Goal: Task Accomplishment & Management: Use online tool/utility

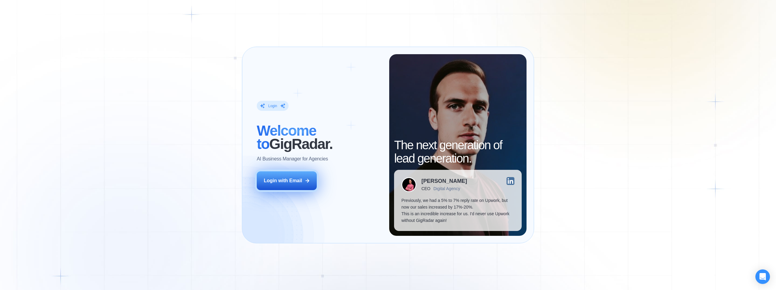
click at [299, 182] on div "Login with Email" at bounding box center [283, 181] width 38 height 7
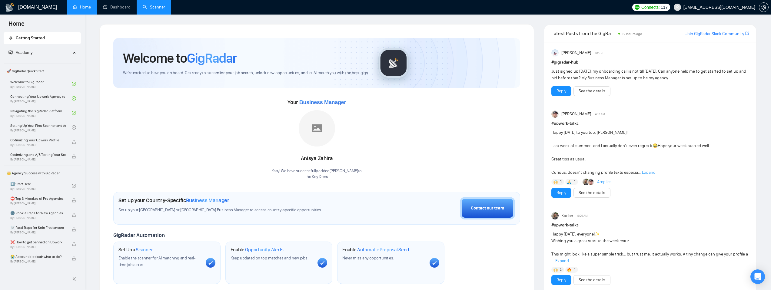
click at [148, 7] on link "Scanner" at bounding box center [154, 7] width 22 height 5
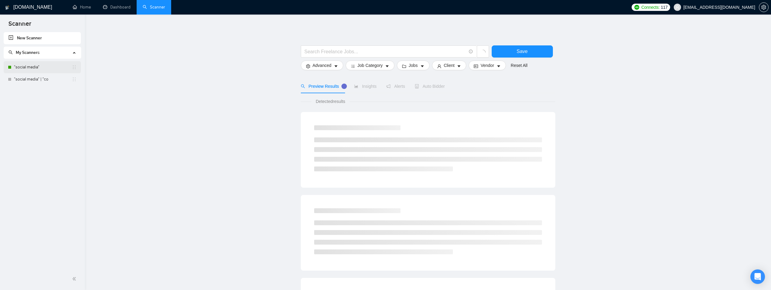
click at [24, 68] on link ""social media"" at bounding box center [43, 67] width 58 height 12
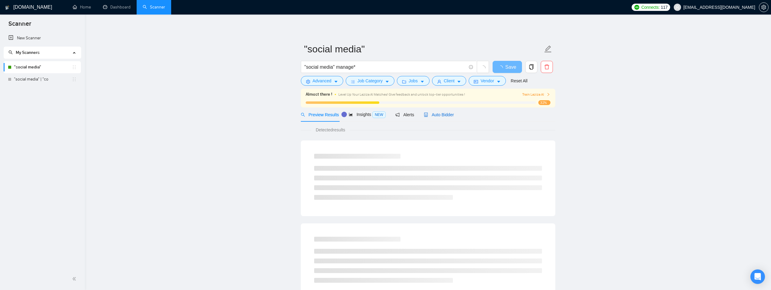
click at [449, 117] on span "Auto Bidder" at bounding box center [439, 114] width 30 height 5
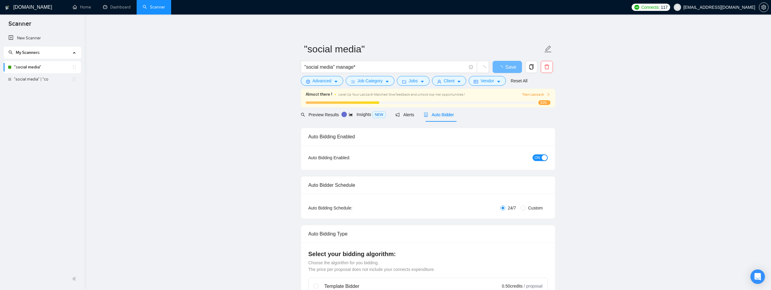
checkbox input "true"
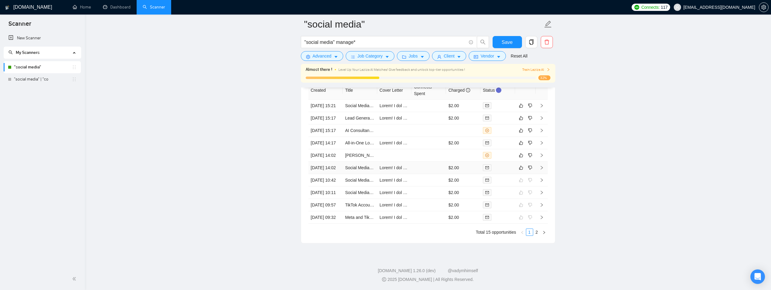
scroll to position [1649, 0]
click at [411, 174] on td at bounding box center [394, 168] width 35 height 12
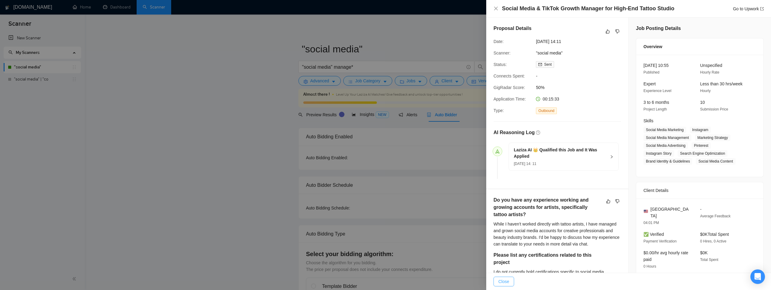
click at [506, 284] on span "Close" at bounding box center [504, 282] width 11 height 7
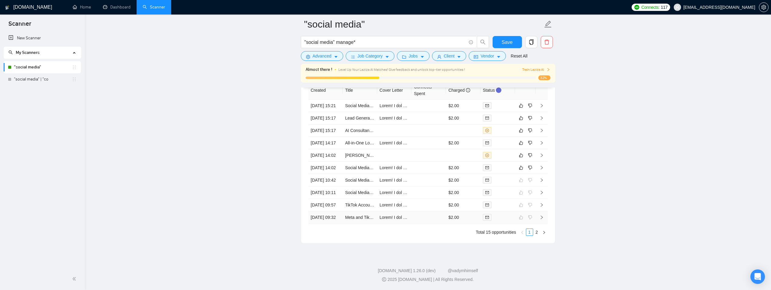
scroll to position [1691, 0]
click at [405, 162] on td at bounding box center [394, 168] width 35 height 12
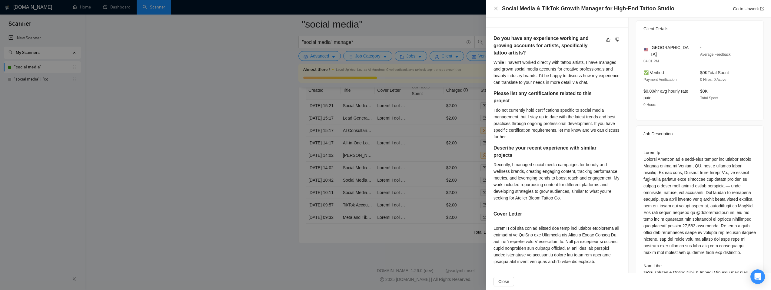
scroll to position [163, 0]
click at [496, 10] on icon "close" at bounding box center [496, 8] width 5 height 5
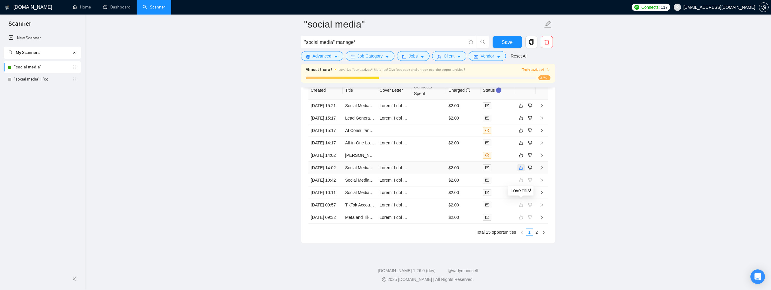
click at [523, 168] on button "button" at bounding box center [521, 167] width 7 height 7
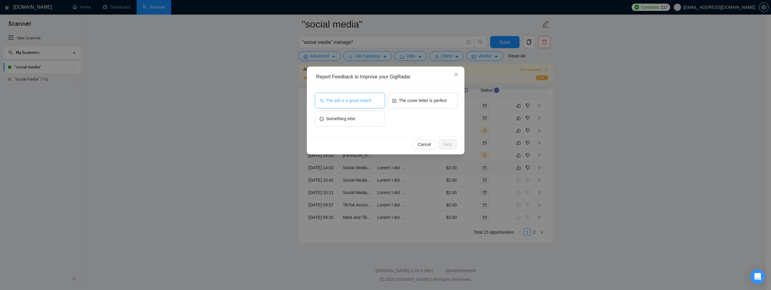
click at [364, 103] on span "The job is a good match" at bounding box center [348, 100] width 45 height 7
click at [446, 102] on span "The cover letter is perfect" at bounding box center [423, 100] width 48 height 7
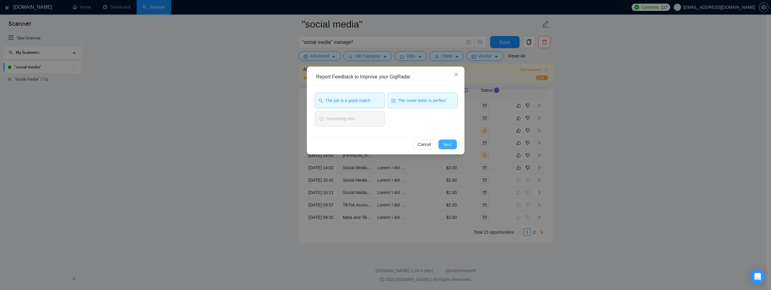
click at [452, 147] on button "Next" at bounding box center [448, 145] width 18 height 10
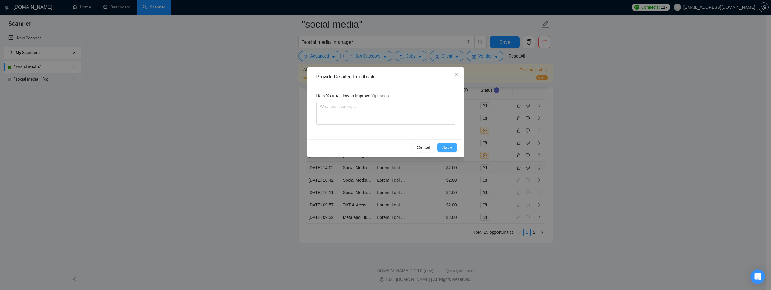
click at [452, 147] on button "Save" at bounding box center [447, 148] width 19 height 10
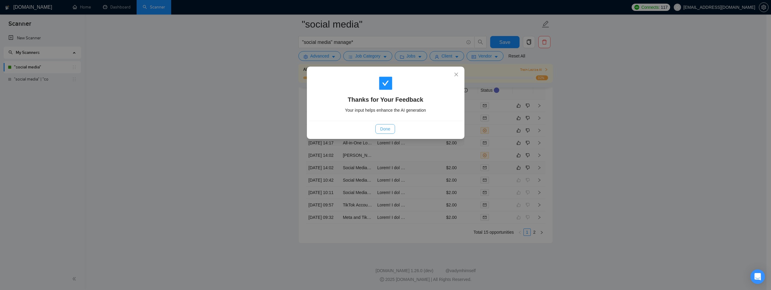
click at [384, 129] on span "Done" at bounding box center [385, 129] width 10 height 7
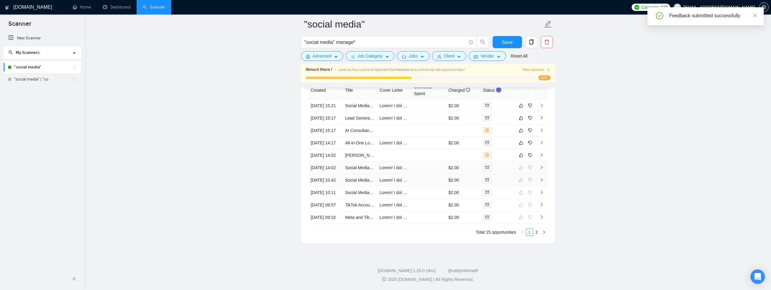
scroll to position [1667, 0]
click at [421, 151] on td at bounding box center [429, 155] width 35 height 12
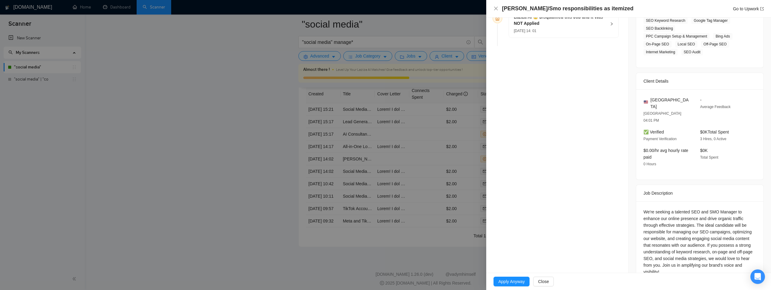
scroll to position [123, 0]
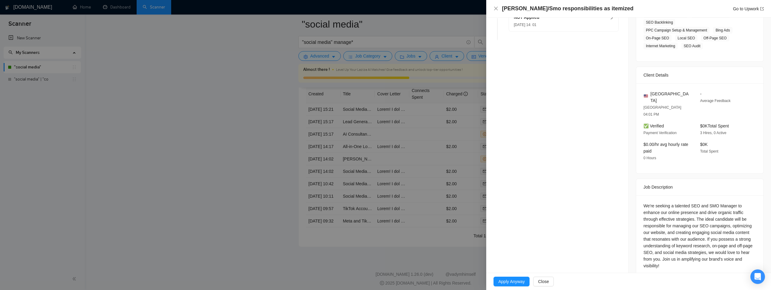
click at [550, 289] on div "Apply Anyway Close" at bounding box center [628, 281] width 285 height 17
click at [550, 288] on div "Apply Anyway Close" at bounding box center [628, 281] width 285 height 17
click at [549, 284] on span "Close" at bounding box center [543, 282] width 11 height 7
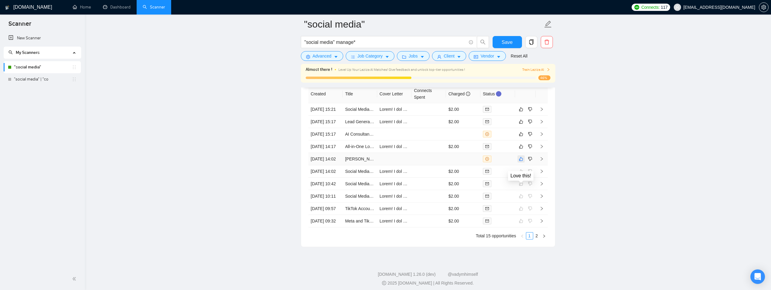
click at [523, 162] on icon "like" at bounding box center [521, 159] width 4 height 5
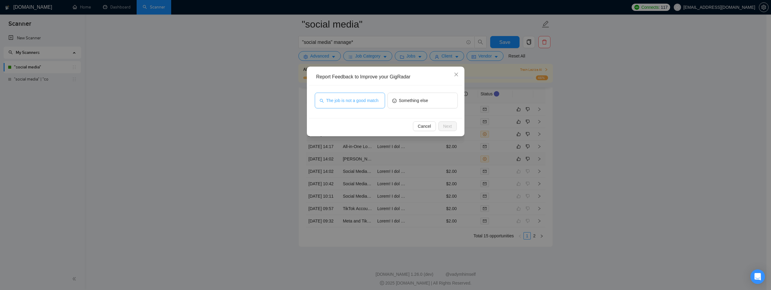
click at [346, 104] on span "The job is not a good match" at bounding box center [352, 100] width 52 height 7
click at [449, 128] on span "Next" at bounding box center [447, 126] width 9 height 7
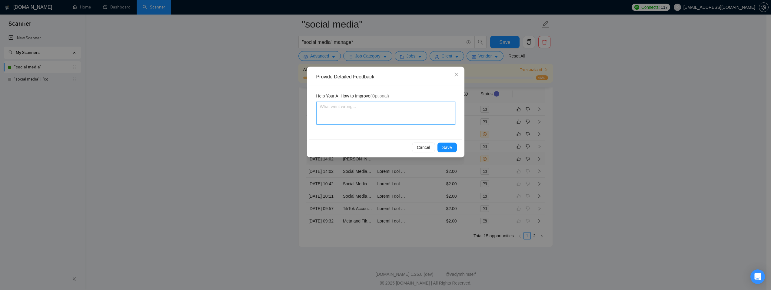
click at [394, 112] on textarea at bounding box center [385, 113] width 139 height 23
type textarea "B"
type textarea "Be"
type textarea "Bec"
type textarea "Beca"
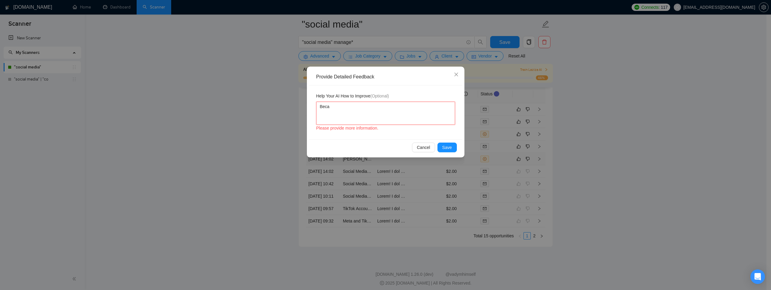
type textarea "Becau"
type textarea "Becaus"
type textarea "Becau"
type textarea "Beca"
type textarea "Bec"
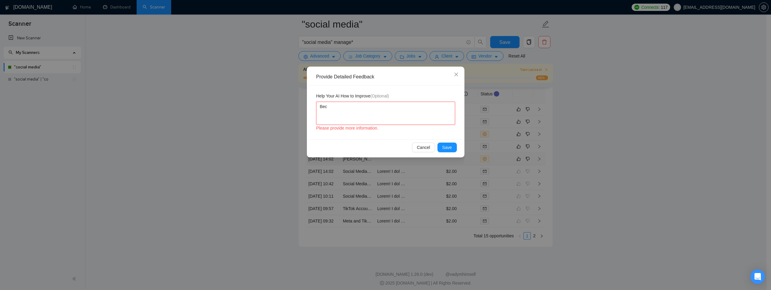
type textarea "Be"
type textarea "B"
type textarea "T"
type textarea "Th"
type textarea "Thi"
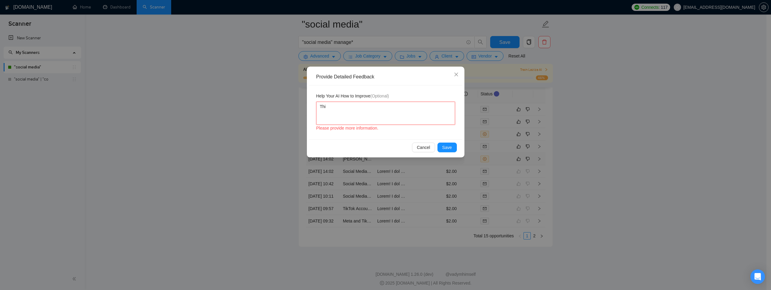
type textarea "This"
type textarea "This w"
type textarea "This wa"
type textarea "This was"
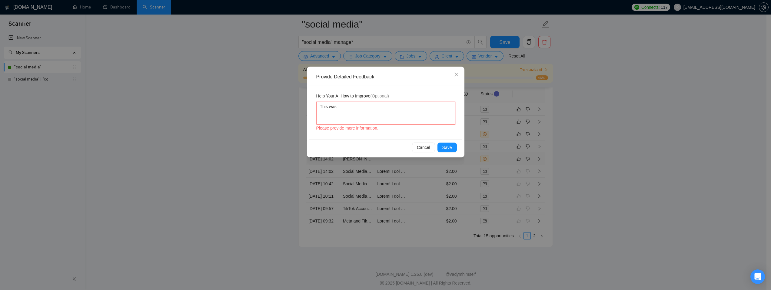
type textarea "This was"
type textarea "This was a"
type textarea "This was a g"
type textarea "This was a go"
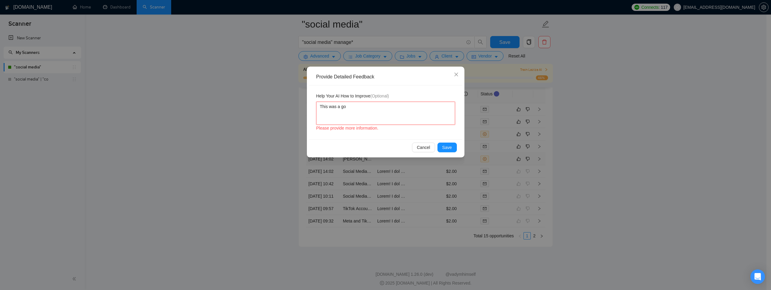
type textarea "This was a goo"
type textarea "This was a good"
type textarea "This was a good d"
type textarea "This was a good di"
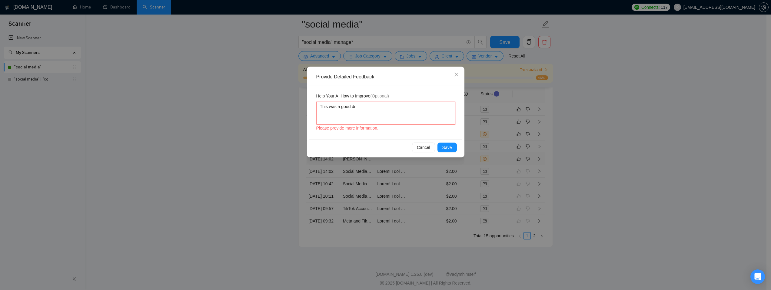
type textarea "This was a good dis"
type textarea "This was a good disq"
type textarea "This was a good disqu"
type textarea "This was a good disqua"
type textarea "This was a good disqual"
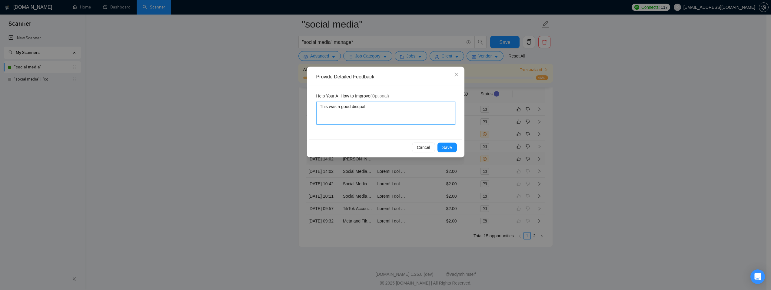
type textarea "This was a good disquali"
type textarea "This was a good disqualif"
type textarea "This was a good disqualifi"
type textarea "This was a good disqualific"
type textarea "This was a good disqualifica"
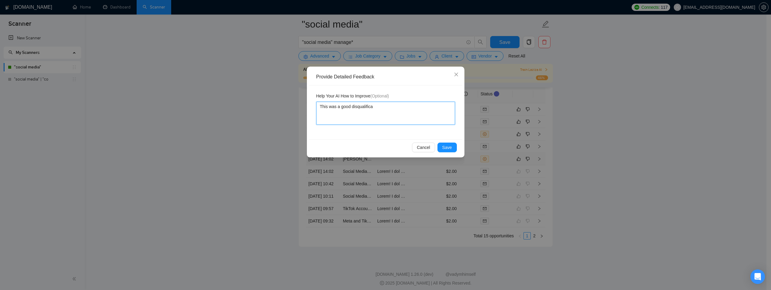
type textarea "This was a good disqualificat"
type textarea "This was a good disqualificati"
type textarea "This was a good disqualificatio"
type textarea "This was a good disqualification"
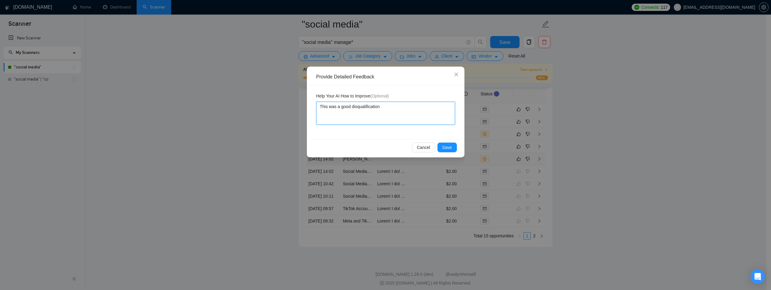
type textarea "This was a good disqualification a"
type textarea "This was a good disqualification as"
type textarea "This was a good disqualification as I"
type textarea "This was a good disqualification as I,"
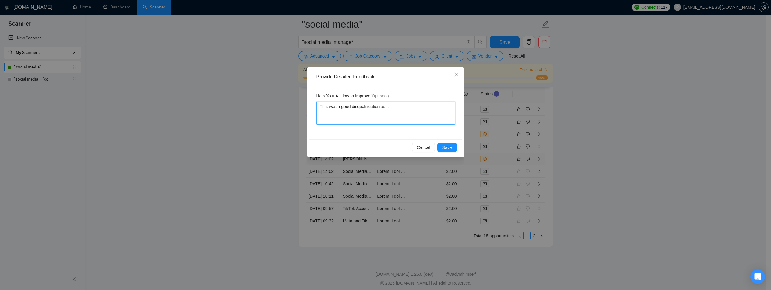
type textarea "This was a good disqualification as I,"
type textarea "This was a good disqualification as I, S"
type textarea "This was a good disqualification as I, SU"
type textarea "This was a good disqualification as I, SUn"
type textarea "This was a good disqualification as I, SUnn"
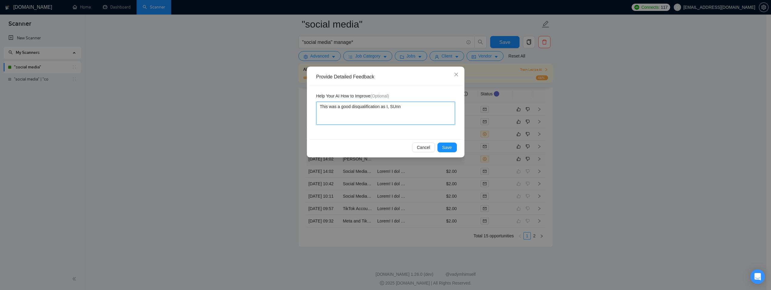
type textarea "This was a good disqualification as I, SUnny"
type textarea "This was a good disqualification as I, SUnny H"
type textarea "This was a good disqualification as I, SUnny Ha"
type textarea "This was a good disqualification as I, SUnny Har"
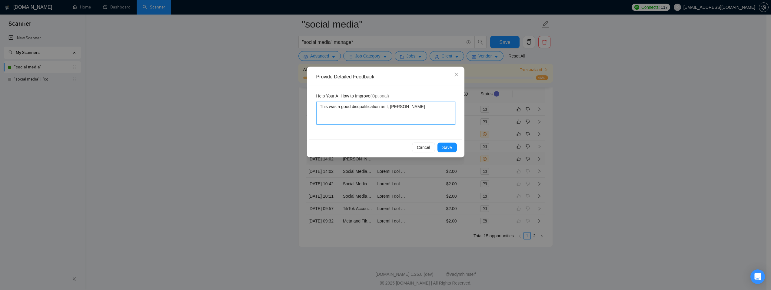
type textarea "This was a good disqualification as I, SUnny Hari"
click at [399, 107] on textarea "This was a good disqualification as I, SUnny Hari" at bounding box center [385, 113] width 139 height 23
type textarea "This was a good disqualification as I, SU\nny Hari"
type textarea "This was a good disqualification as I, SU\unny Hari"
type textarea "This was a good disqualification as I, SU\nny Hari"
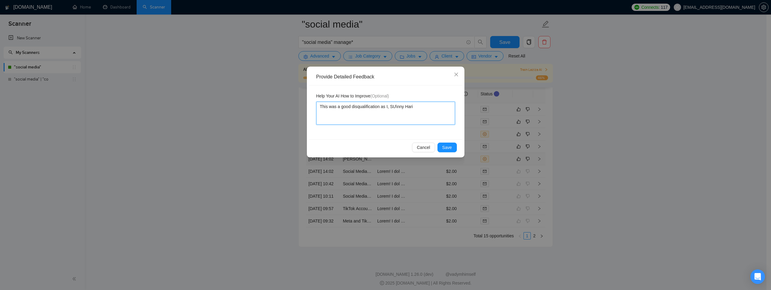
type textarea "This was a good disqualification as I, SUnny Hari"
type textarea "This was a good disqualification as I, Snny Hari"
type textarea "This was a good disqualification as I, Sunny Hari"
click at [429, 111] on textarea "This was a good disqualification as I, Sunny Hari" at bounding box center [385, 113] width 139 height 23
type textarea "This was a good disqualification as I, Sunny Hari,"
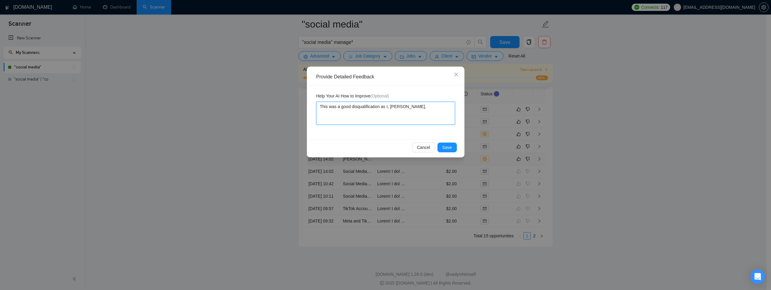
type textarea "This was a good disqualification as I, Sunny Hari,"
type textarea "This was a good disqualification as I, Sunny Hari, a"
type textarea "This was a good disqualification as I, Sunny Hari, as"
type textarea "This was a good disqualification as I, Sunny Hari, as w"
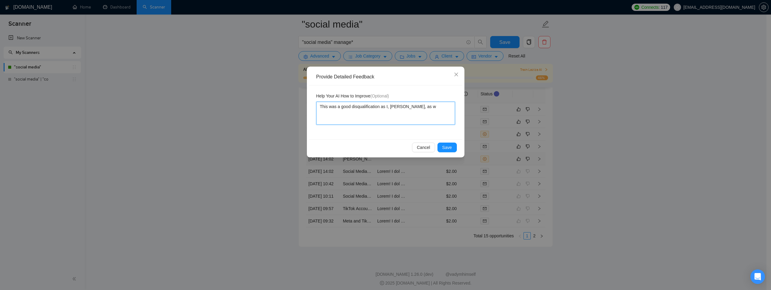
type textarea "This was a good disqualification as I, Sunny Hari, as we"
type textarea "This was a good disqualification as I, Sunny Hari, as wel"
type textarea "This was a good disqualification as I, Sunny Hari, as well"
type textarea "This was a good disqualification as I, Sunny Hari, as well a"
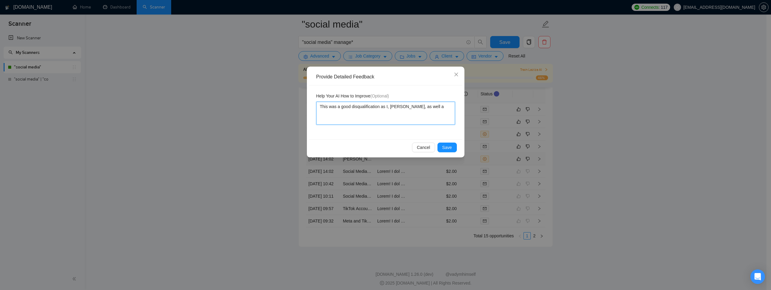
type textarea "This was a good disqualification as I, Sunny Hari, as well as"
type textarea "This was a good disqualification as I, Sunny Hari, as well as t"
type textarea "This was a good disqualification as I, Sunny Hari, as well as th"
type textarea "This was a good disqualification as I, Sunny Hari, as well as the"
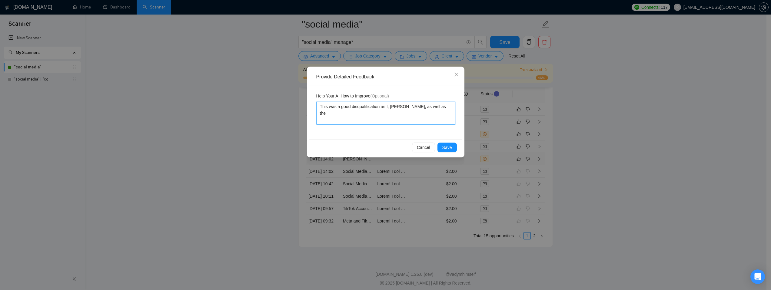
type textarea "This was a good disqualification as I, Sunny Hari, as well as the"
type textarea "This was a good disqualification as I, Sunny Hari, as well as the a"
type textarea "This was a good disqualification as I, Sunny Hari, as well as the ag"
type textarea "This was a good disqualification as I, Sunny Hari, as well as the age"
type textarea "This was a good disqualification as I, Sunny Hari, as well as the agen"
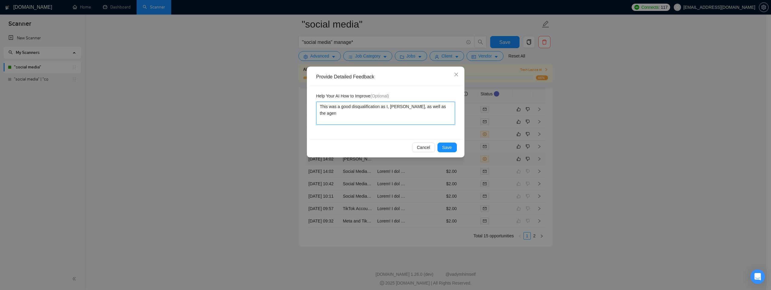
type textarea "This was a good disqualification as I, Sunny Hari, as well as the agenc"
type textarea "This was a good disqualification as I, Sunny Hari, as well as the agency"
type textarea "This was a good disqualification as I, Sunny Hari, as well as the agency ("
type textarea "This was a good disqualification as I, Sunny Hari, as well as the agency (K"
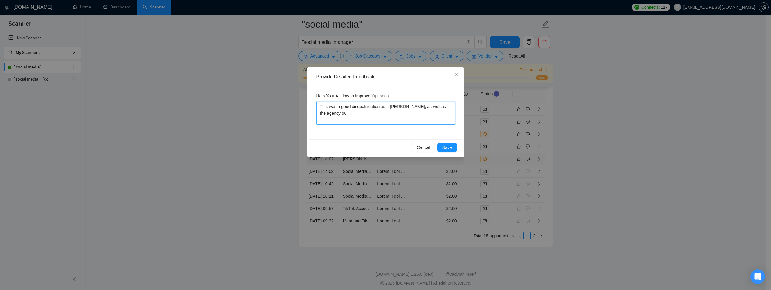
type textarea "This was a good disqualification as I, Sunny Hari, as well as the agency (Ke"
type textarea "This was a good disqualification as I, Sunny Hari, as well as the agency (Key"
type textarea "This was a good disqualification as I, Sunny Hari, as well as the agency (Key DO"
type textarea "This was a good disqualification as I, Sunny Hari, as well as the agency (Key D…"
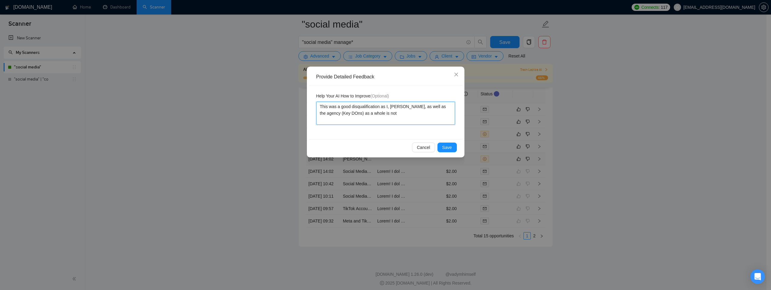
click at [348, 113] on textarea "This was a good disqualification as I, Sunny Hari, as well as the agency (Key D…" at bounding box center [385, 113] width 139 height 23
click at [351, 114] on textarea "This was a good disqualification as I, Sunny Hari, as well as the agency (Key D…" at bounding box center [385, 113] width 139 height 23
click at [409, 117] on textarea "This was a good disqualification as I, Sunny Hari, as well as the agency (Key D…" at bounding box center [385, 113] width 139 height 23
click at [397, 115] on textarea "This was a good disqualification as I, Sunny Hari, as well as the agency (Key D…" at bounding box center [385, 113] width 139 height 23
click at [372, 115] on textarea "This was a good disqualification as I, Sunny Hari, as well as the agency (Key D…" at bounding box center [385, 113] width 139 height 23
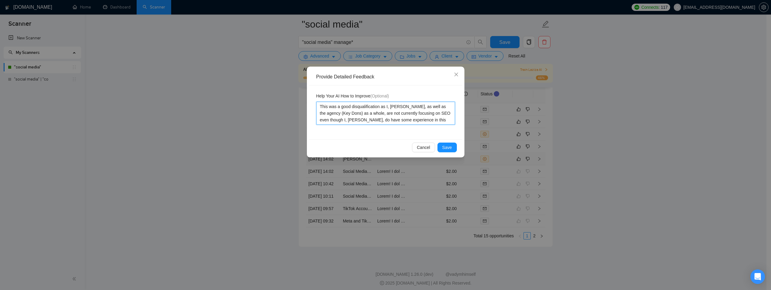
click at [442, 123] on textarea "This was a good disqualification as I, Sunny Hari, as well as the agency (Key D…" at bounding box center [385, 113] width 139 height 23
click at [450, 148] on span "Save" at bounding box center [448, 147] width 10 height 7
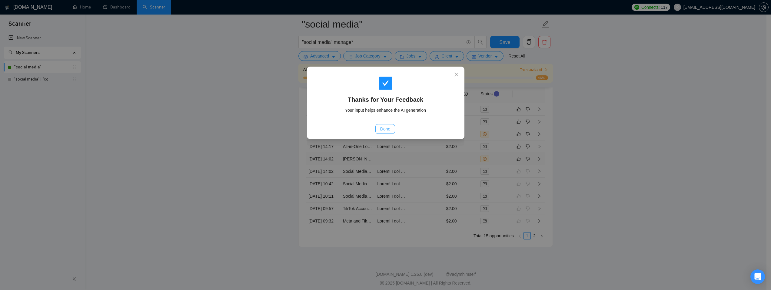
click at [388, 124] on button "Done" at bounding box center [386, 129] width 20 height 10
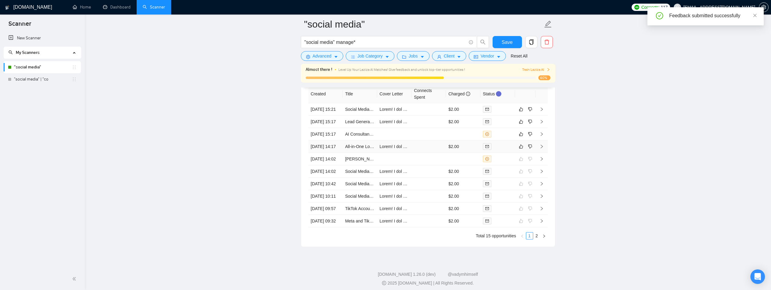
click at [394, 153] on td at bounding box center [394, 147] width 35 height 12
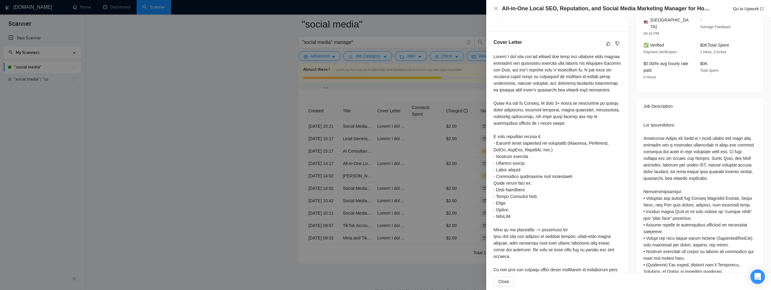
scroll to position [11, 0]
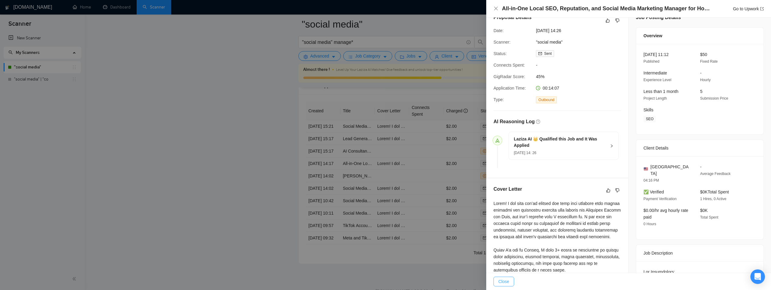
click at [499, 277] on button "Close" at bounding box center [504, 282] width 21 height 10
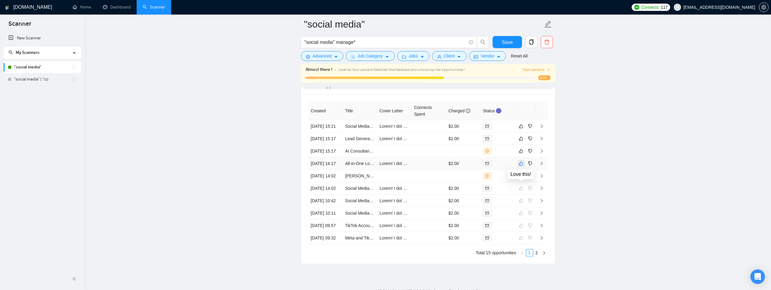
click at [522, 166] on icon "like" at bounding box center [521, 163] width 4 height 5
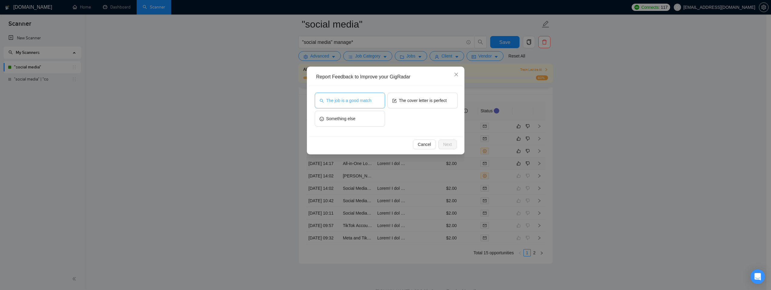
click at [358, 96] on button "The job is a good match" at bounding box center [350, 101] width 70 height 16
click at [418, 101] on span "The cover letter is perfect" at bounding box center [423, 100] width 48 height 7
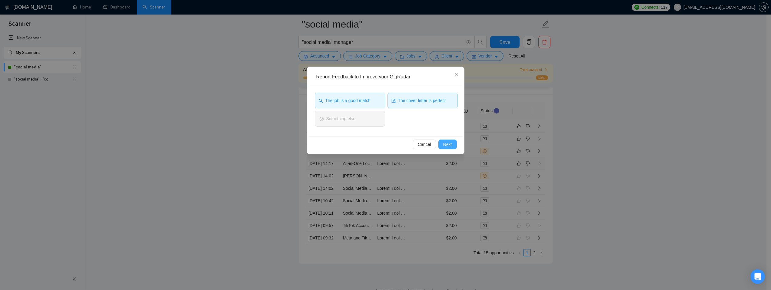
click at [452, 146] on button "Next" at bounding box center [448, 145] width 18 height 10
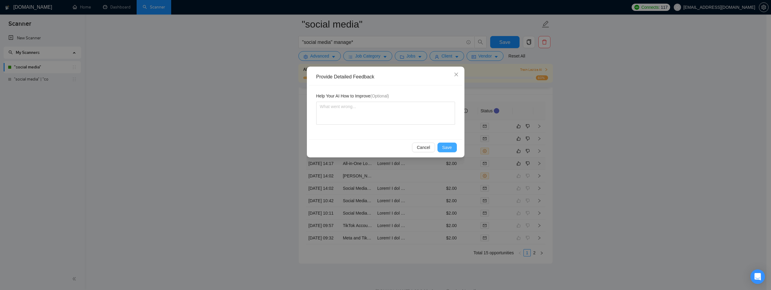
click at [452, 146] on button "Save" at bounding box center [447, 148] width 19 height 10
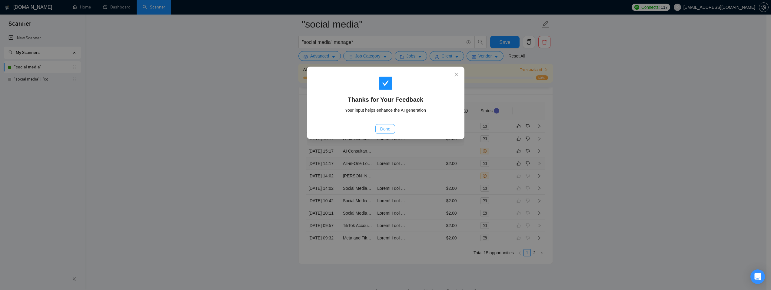
click at [383, 133] on button "Done" at bounding box center [386, 129] width 20 height 10
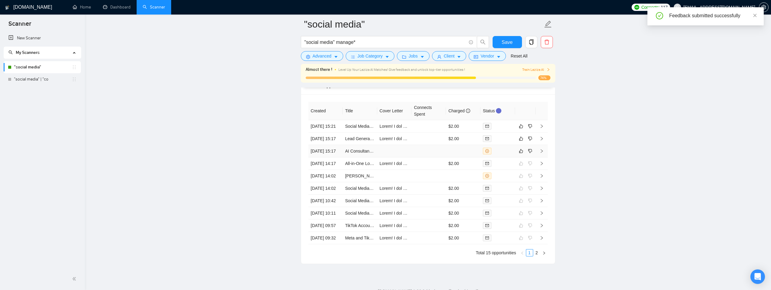
click at [404, 158] on td at bounding box center [394, 151] width 35 height 12
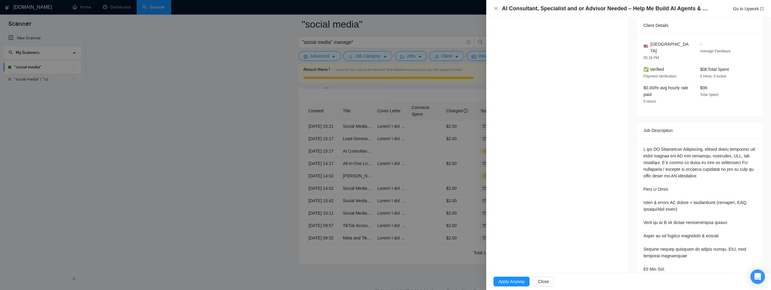
scroll to position [166, 0]
click at [553, 282] on button "Close" at bounding box center [543, 282] width 21 height 10
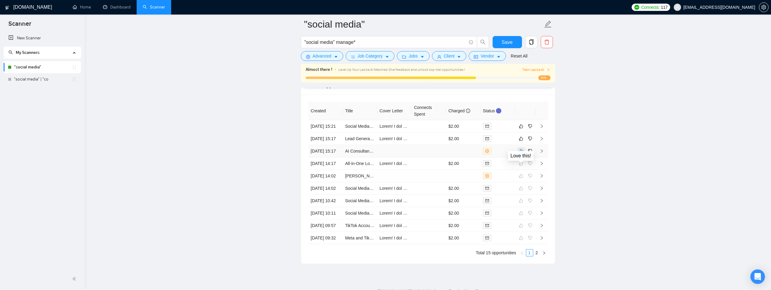
click at [524, 155] on button "button" at bounding box center [521, 151] width 7 height 7
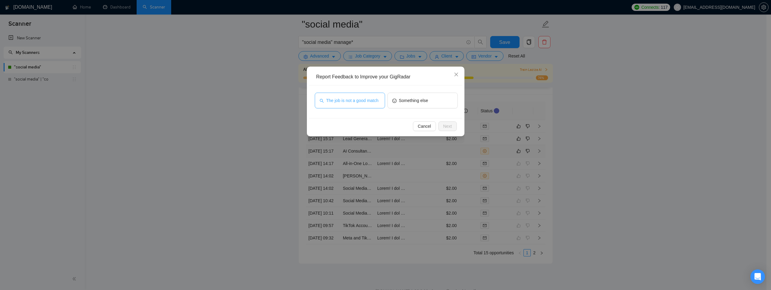
click at [351, 104] on span "The job is not a good match" at bounding box center [352, 100] width 52 height 7
click at [445, 128] on span "Next" at bounding box center [447, 126] width 9 height 7
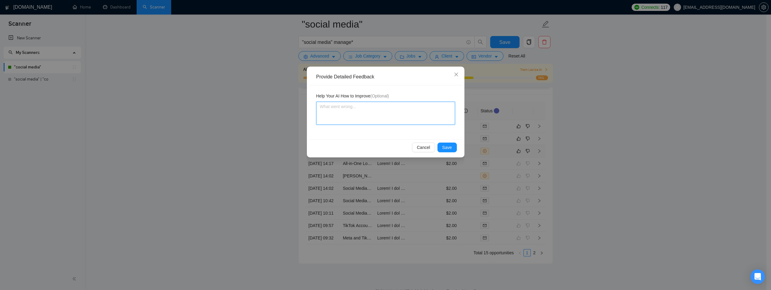
click at [381, 120] on textarea at bounding box center [385, 113] width 139 height 23
click at [444, 107] on textarea "This is a good disqualification because I, Sunny Hari, do not ahve experience i…" at bounding box center [385, 113] width 139 height 23
click at [436, 105] on textarea "This is a good disqualification because I, Sunny Hari, do not ahve experience i…" at bounding box center [385, 113] width 139 height 23
click at [443, 108] on textarea "This is a good disqualification because I, Sunny Hari, do not ahve experience i…" at bounding box center [385, 113] width 139 height 23
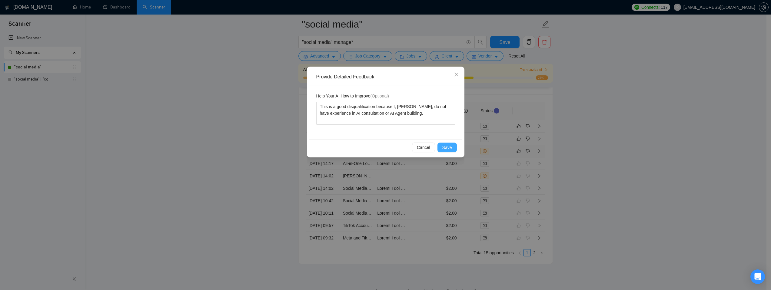
click at [448, 148] on span "Save" at bounding box center [448, 147] width 10 height 7
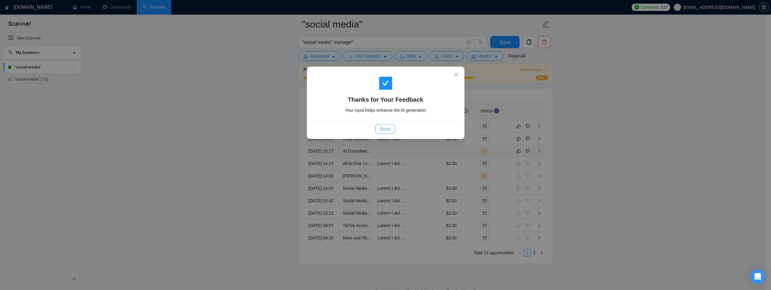
click at [390, 130] on span "Done" at bounding box center [385, 129] width 10 height 7
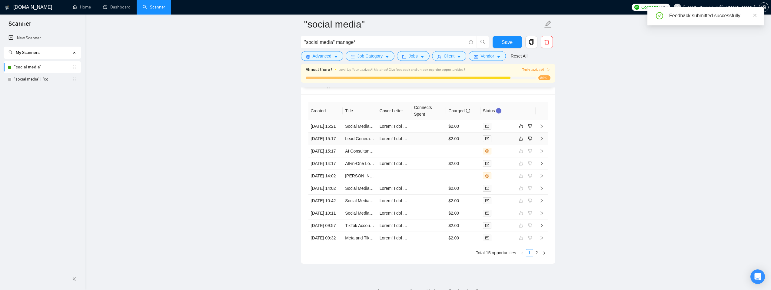
click at [395, 145] on td at bounding box center [394, 139] width 35 height 12
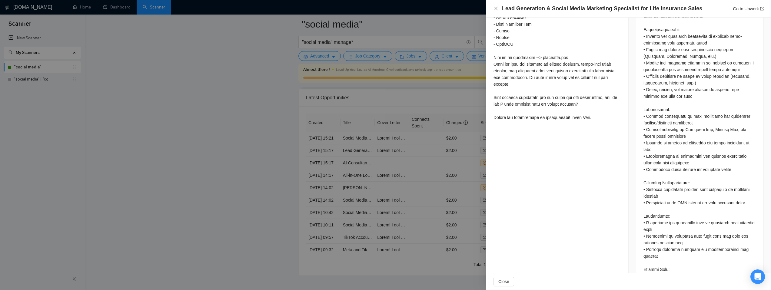
scroll to position [350, 0]
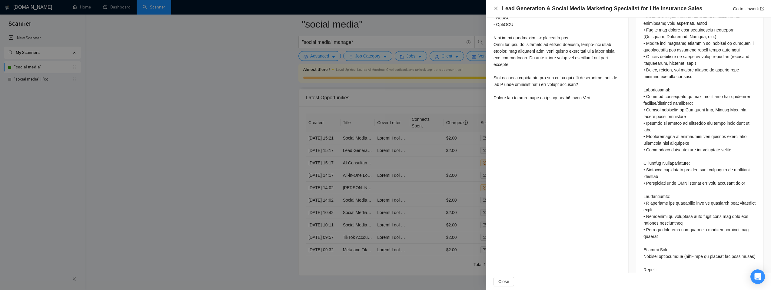
click at [497, 9] on icon "close" at bounding box center [496, 8] width 5 height 5
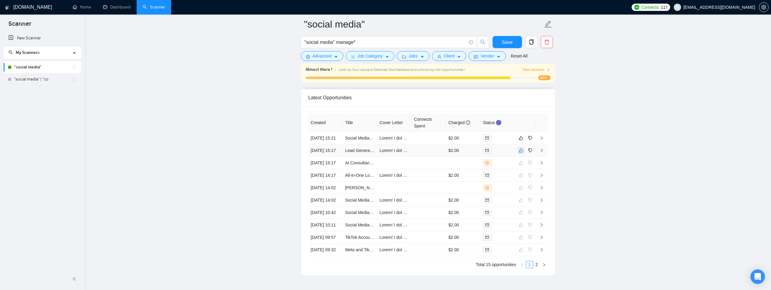
click at [523, 153] on icon "like" at bounding box center [521, 150] width 4 height 5
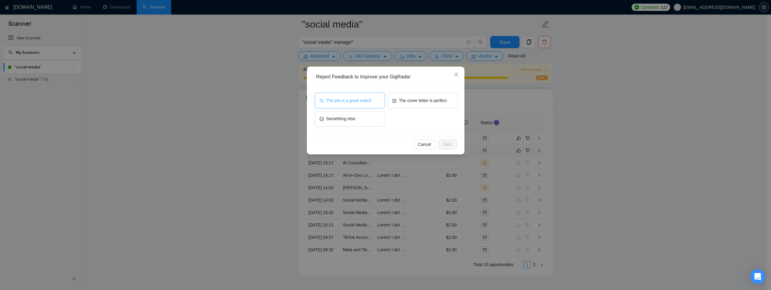
click at [341, 102] on span "The job is a good match" at bounding box center [348, 100] width 45 height 7
click at [436, 102] on span "The cover letter is perfect" at bounding box center [423, 100] width 48 height 7
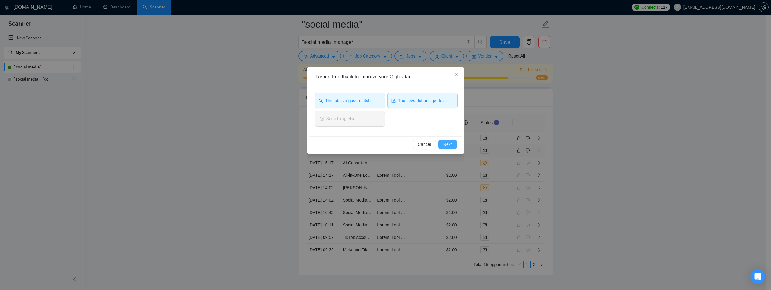
click at [451, 140] on button "Next" at bounding box center [448, 145] width 18 height 10
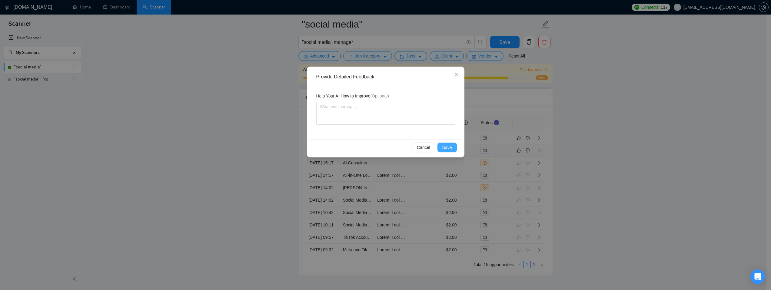
click at [449, 144] on span "Save" at bounding box center [448, 147] width 10 height 7
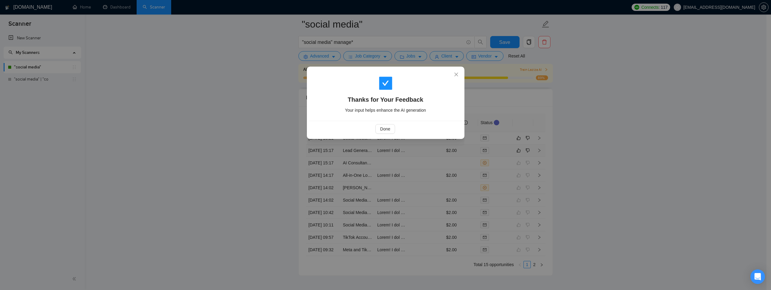
click at [384, 134] on div "Done" at bounding box center [385, 129] width 153 height 16
click at [384, 131] on span "Done" at bounding box center [385, 129] width 10 height 7
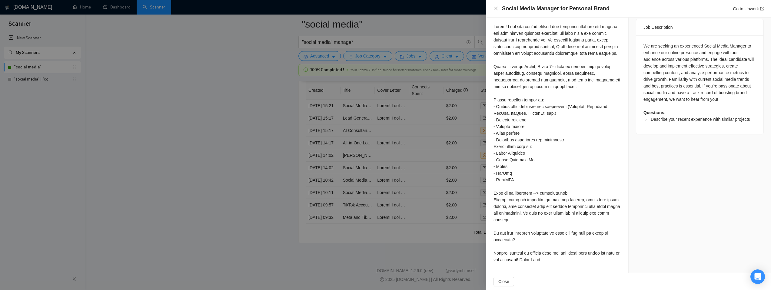
scroll to position [1685, 0]
click at [502, 284] on span "Close" at bounding box center [504, 282] width 11 height 7
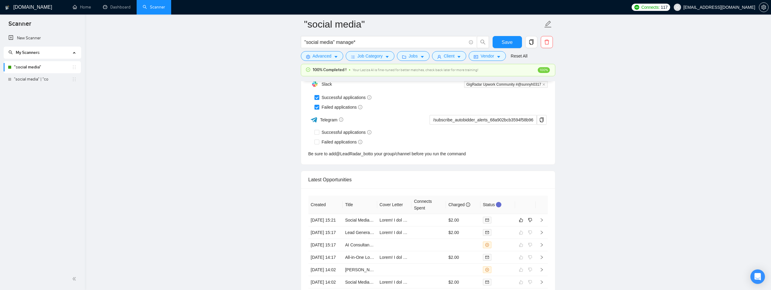
scroll to position [1514, 0]
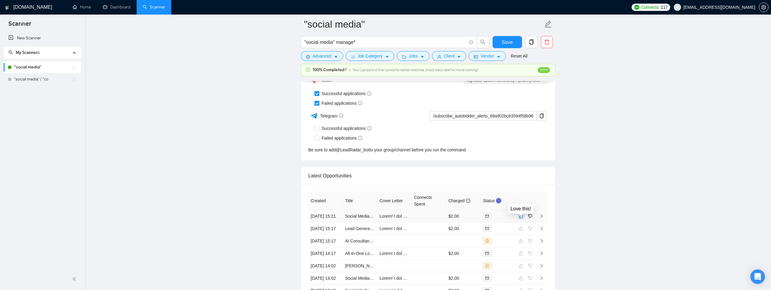
click at [523, 220] on button "button" at bounding box center [521, 216] width 7 height 7
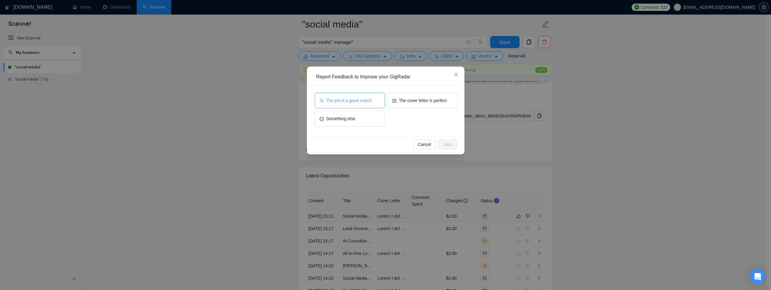
click at [352, 105] on button "The job is a good match" at bounding box center [350, 101] width 70 height 16
click at [401, 99] on span "The cover letter is perfect" at bounding box center [423, 100] width 48 height 7
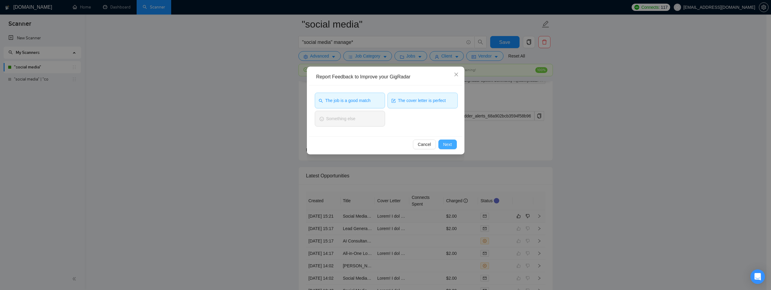
click at [445, 145] on span "Next" at bounding box center [447, 144] width 9 height 7
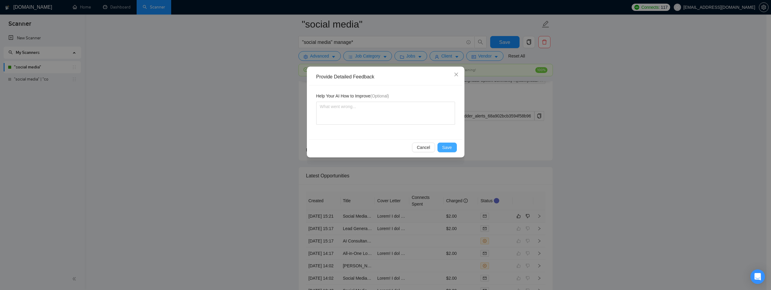
click at [445, 146] on span "Save" at bounding box center [448, 147] width 10 height 7
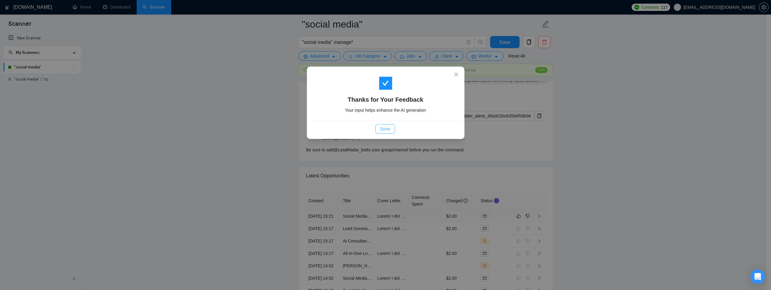
click at [383, 127] on span "Done" at bounding box center [385, 129] width 10 height 7
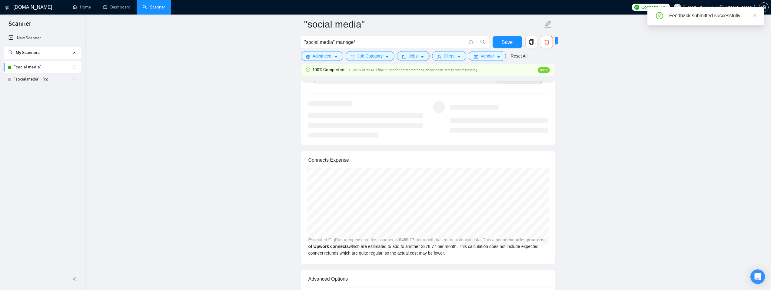
scroll to position [1120, 0]
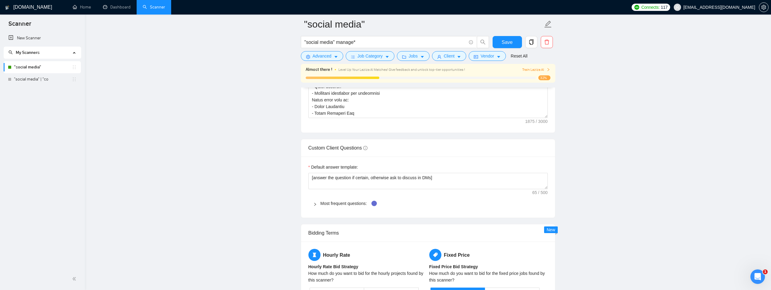
scroll to position [820, 0]
click at [38, 69] on link ""social media"" at bounding box center [43, 67] width 58 height 12
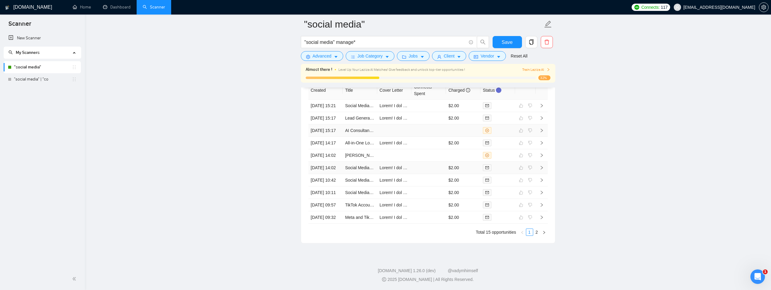
scroll to position [1691, 0]
click at [544, 233] on icon "right" at bounding box center [545, 233] width 4 height 4
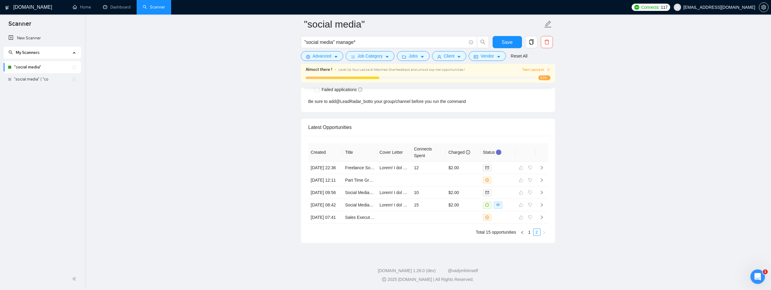
scroll to position [1599, 0]
click at [522, 233] on icon "left" at bounding box center [523, 233] width 4 height 4
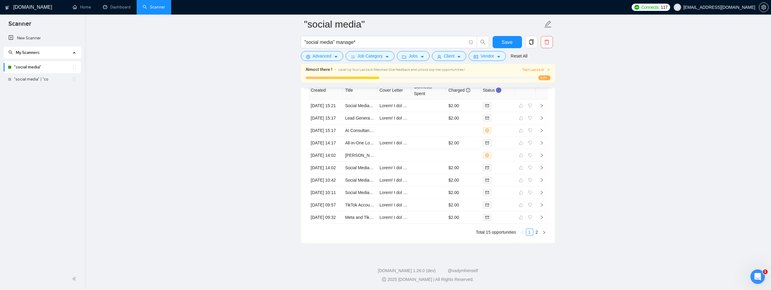
scroll to position [1691, 0]
click at [117, 5] on link "Dashboard" at bounding box center [117, 7] width 28 height 5
